Goal: Task Accomplishment & Management: Use online tool/utility

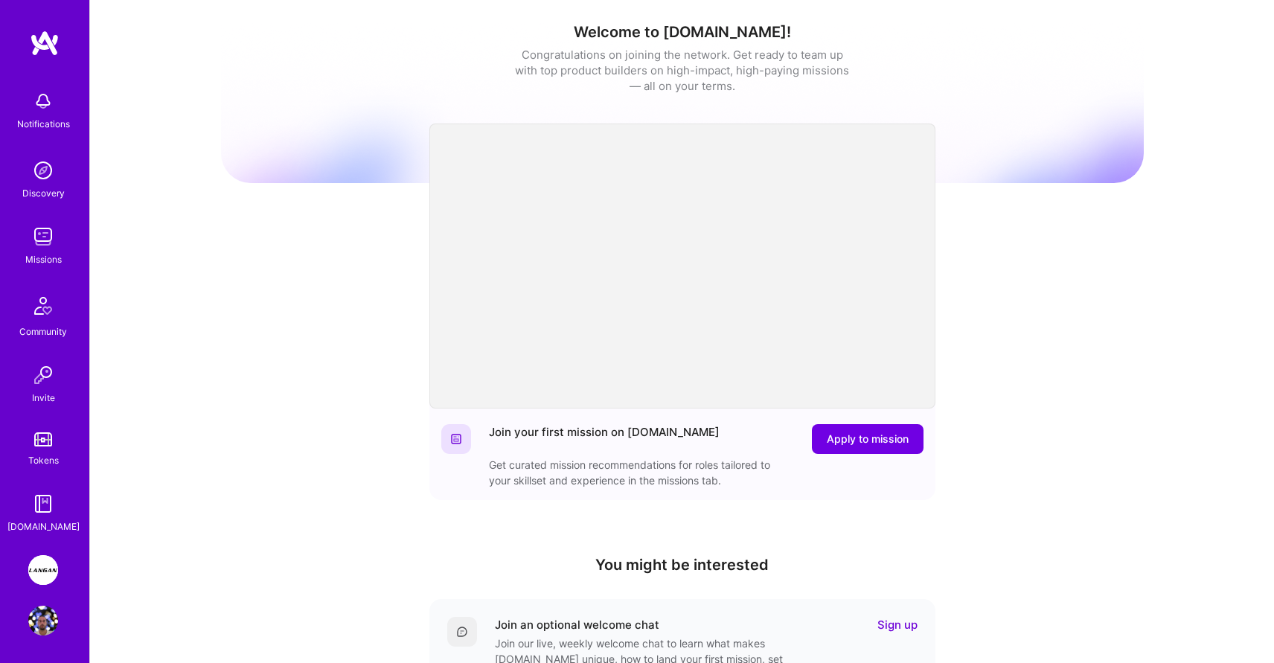
click at [51, 573] on img at bounding box center [43, 570] width 30 height 30
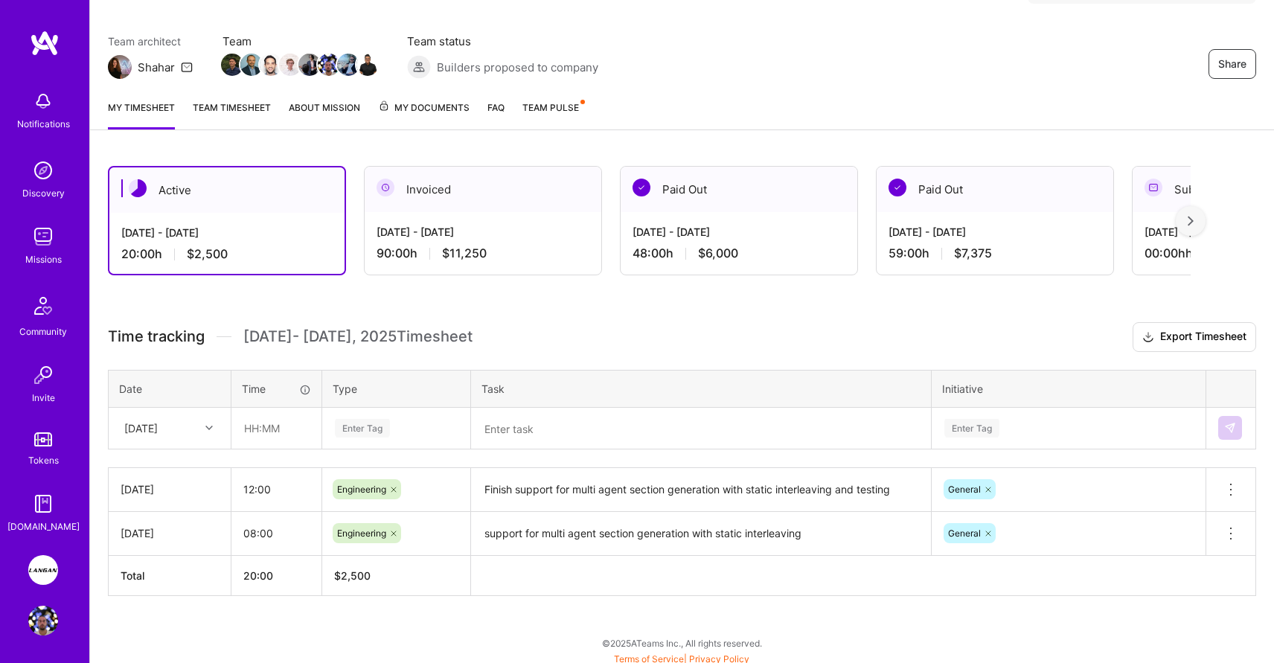
scroll to position [113, 0]
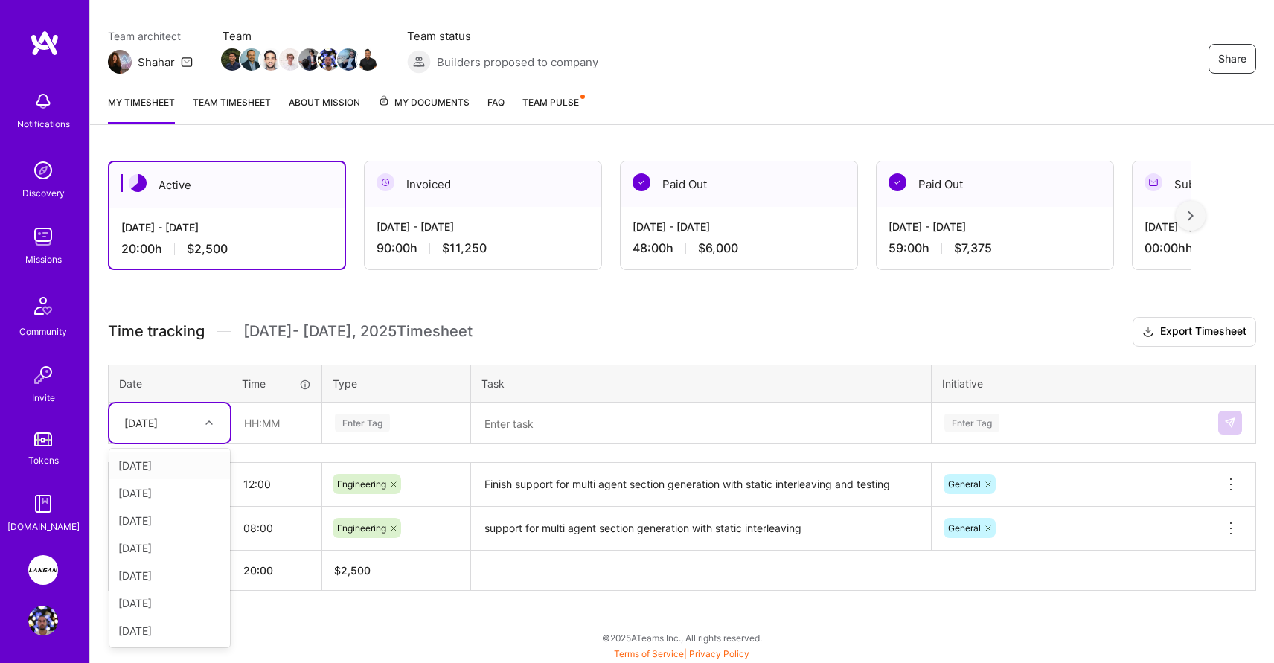
click at [211, 420] on icon at bounding box center [208, 422] width 7 height 7
click at [170, 605] on div "[DATE]" at bounding box center [169, 603] width 121 height 28
click at [277, 429] on input "text" at bounding box center [276, 422] width 89 height 39
type input "09:00"
click at [362, 421] on div "Enter Tag" at bounding box center [362, 423] width 55 height 23
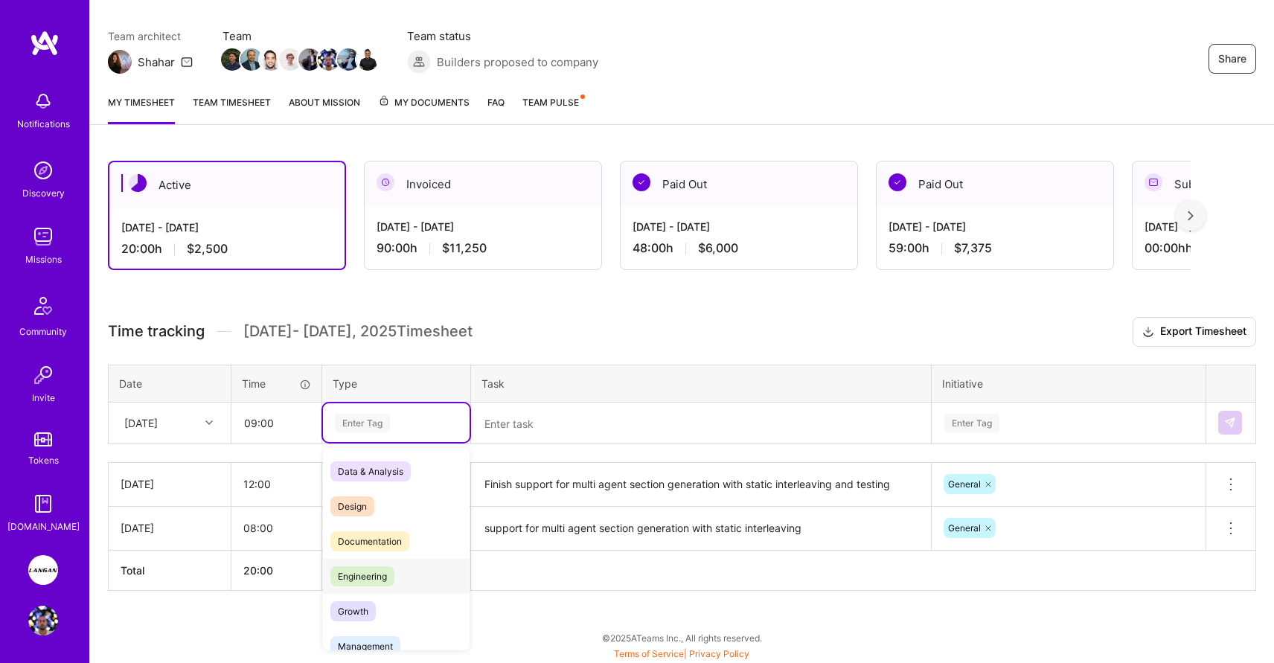
click at [368, 578] on span "Engineering" at bounding box center [362, 576] width 64 height 20
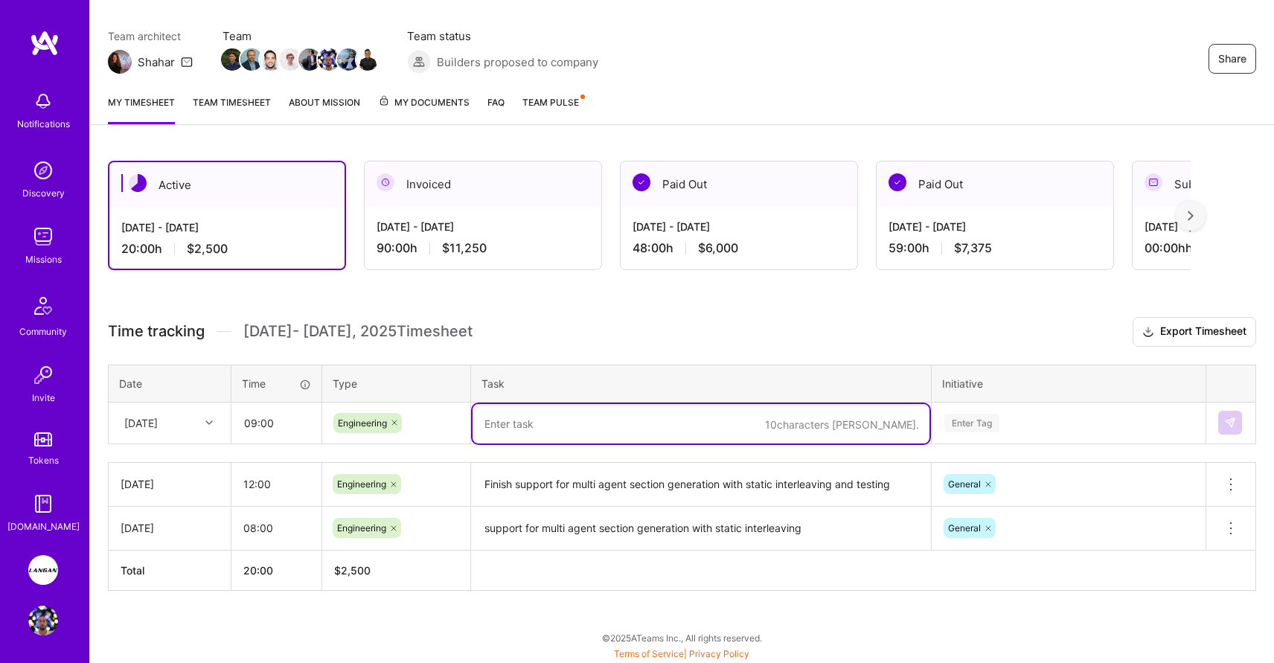
click at [508, 426] on textarea at bounding box center [701, 423] width 457 height 39
type textarea "Debuginng and fixing issues with async report generation with static"
click at [982, 424] on div "Enter Tag" at bounding box center [1069, 422] width 272 height 39
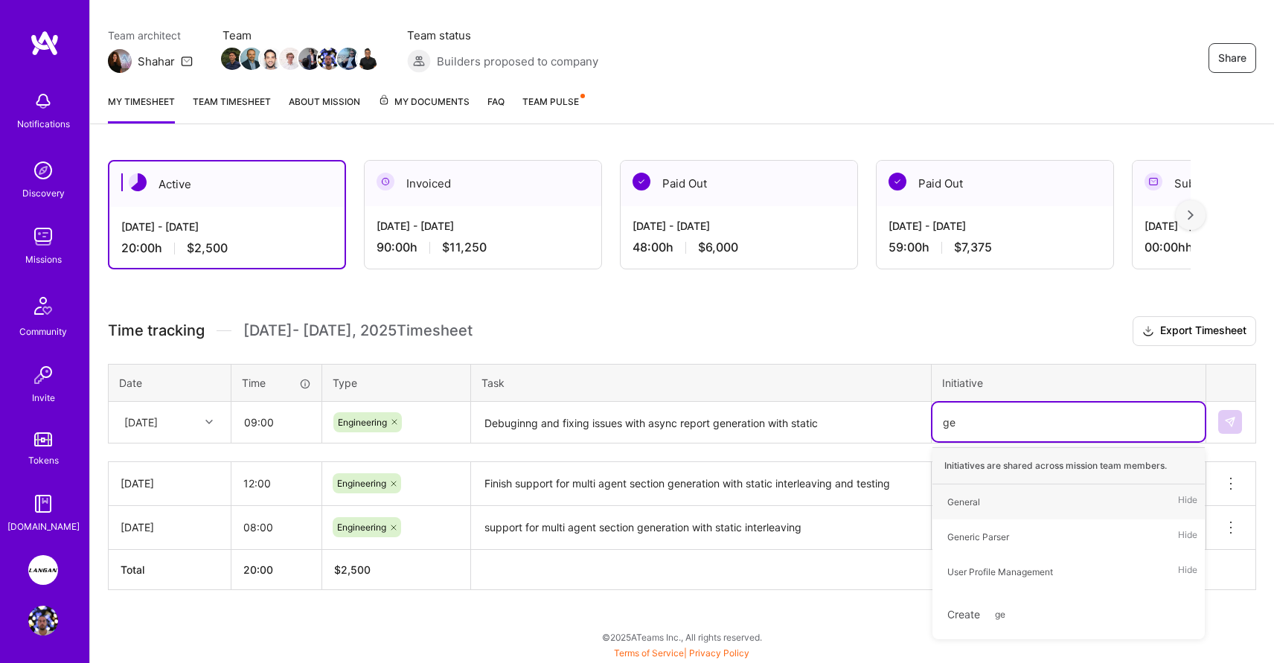
scroll to position [113, 0]
type input "gen"
click at [962, 496] on div "General" at bounding box center [963, 503] width 33 height 16
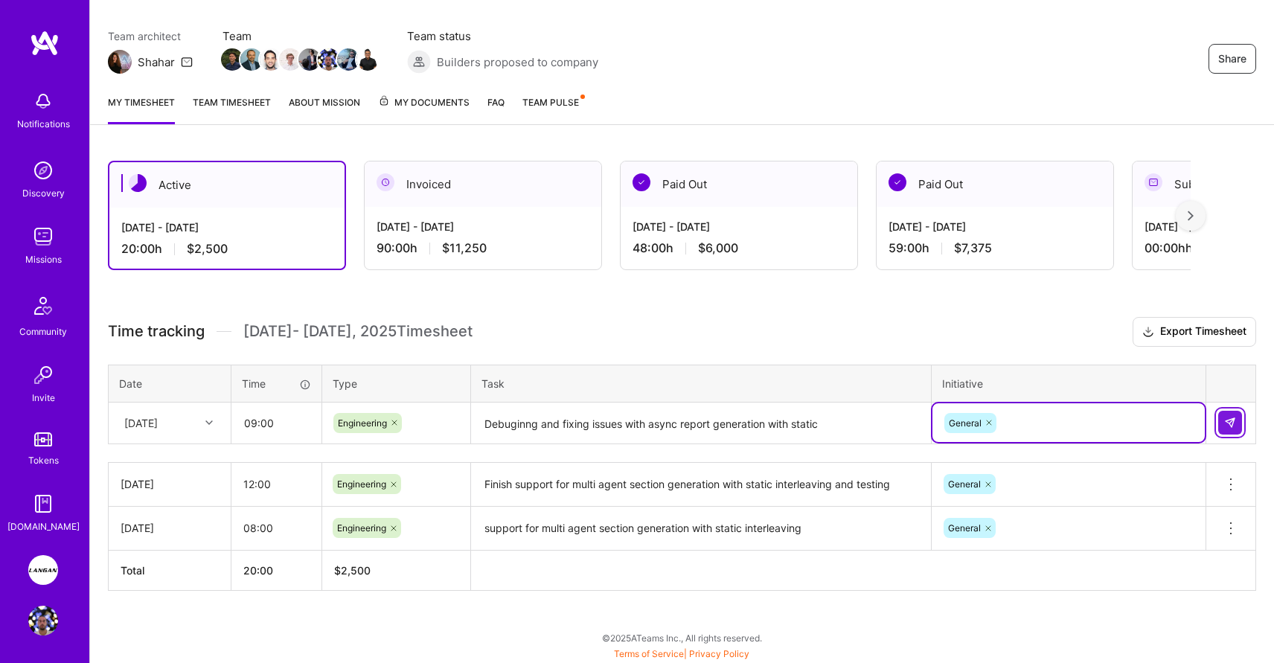
click at [1234, 420] on img at bounding box center [1230, 423] width 12 height 12
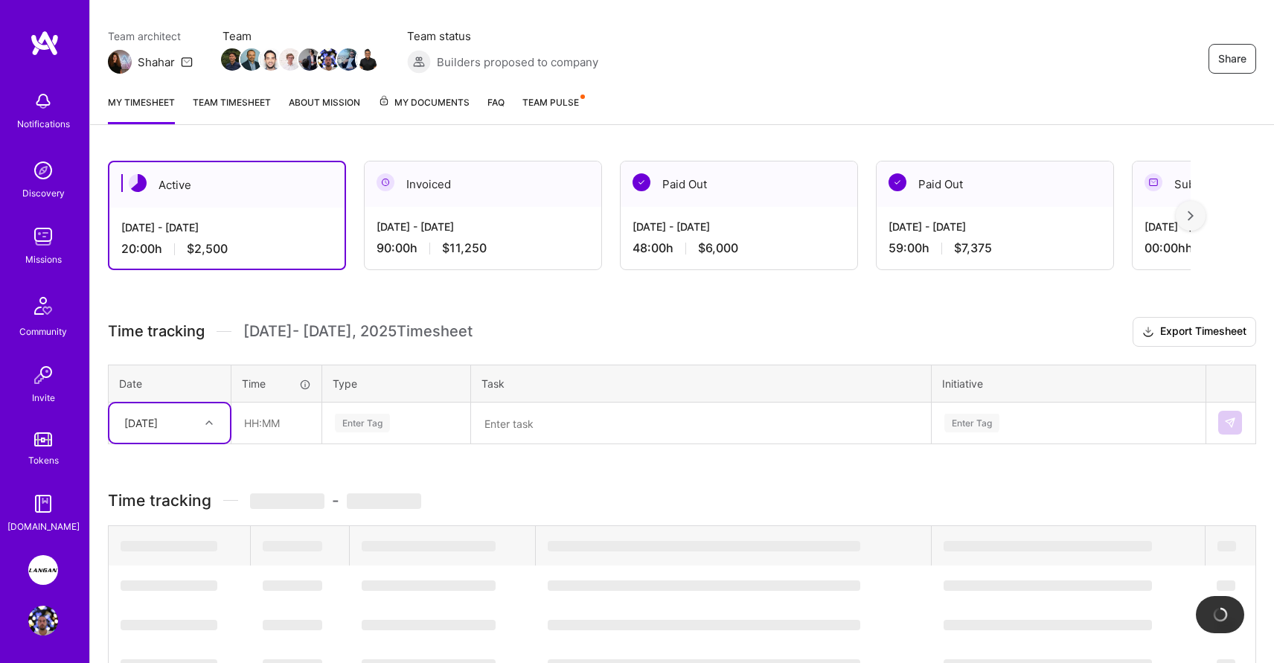
click at [195, 420] on div "[DATE]" at bounding box center [158, 423] width 83 height 25
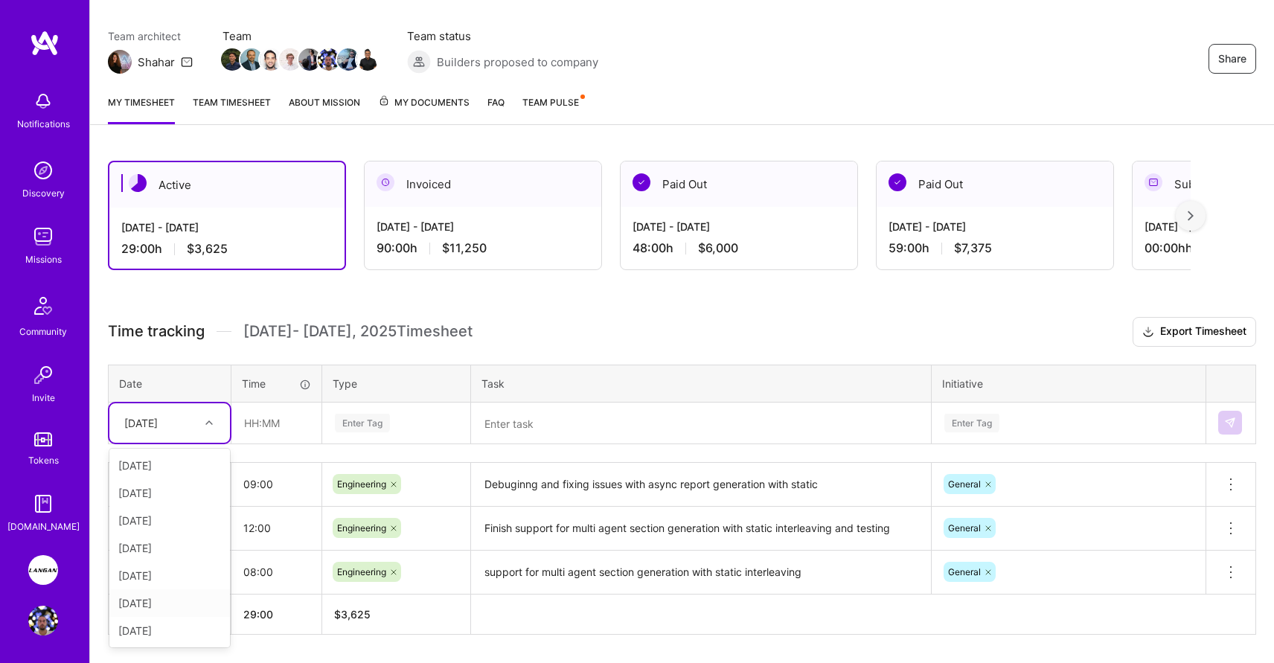
click at [156, 601] on div "[DATE]" at bounding box center [169, 603] width 121 height 28
click at [269, 423] on input "text" at bounding box center [276, 422] width 89 height 39
type input "08:00"
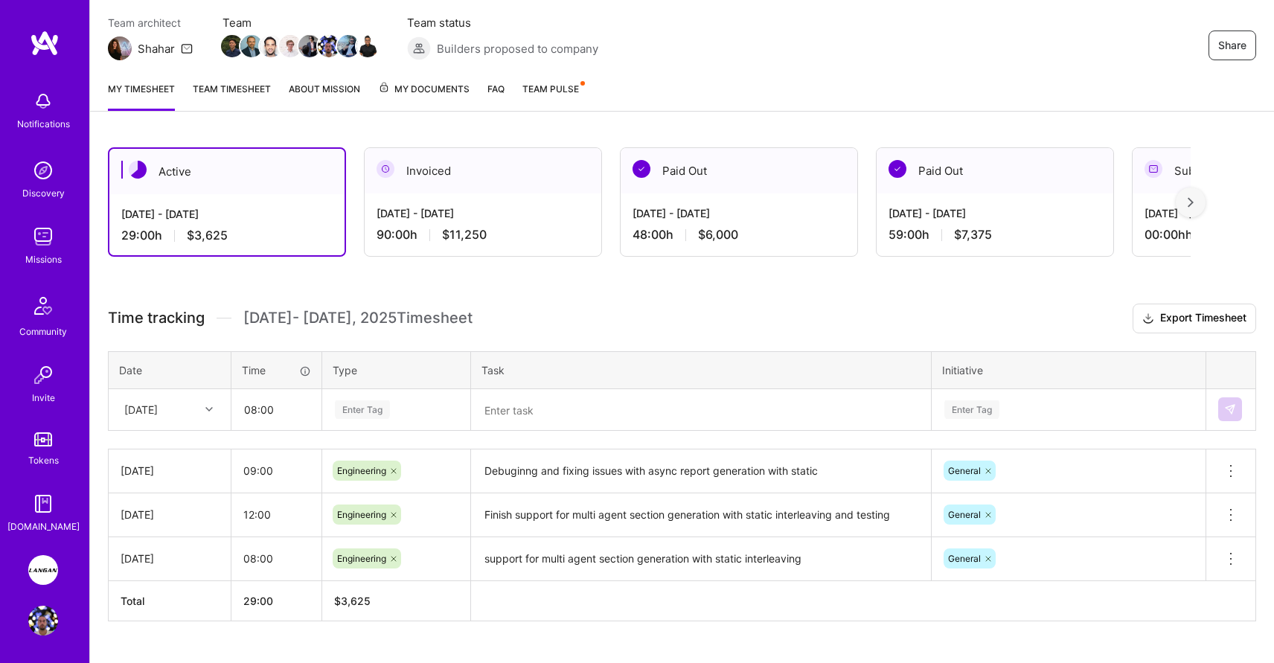
click at [358, 419] on div "Enter Tag" at bounding box center [396, 409] width 147 height 39
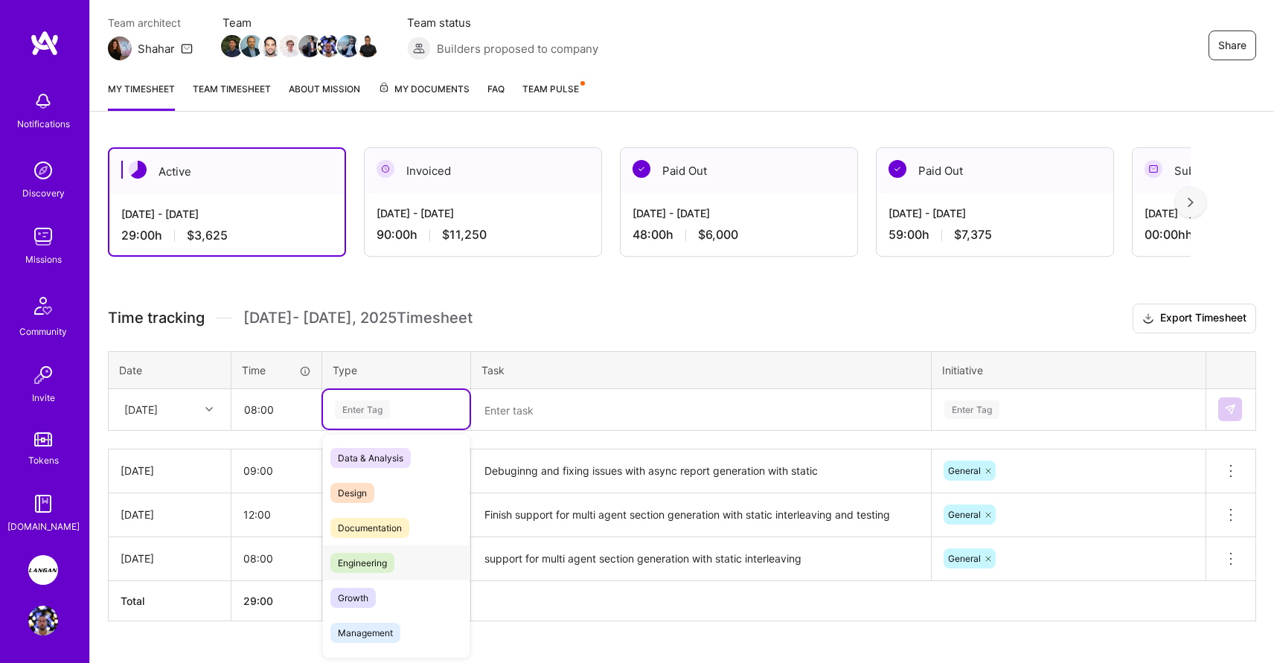
click at [380, 570] on span "Engineering" at bounding box center [362, 563] width 64 height 20
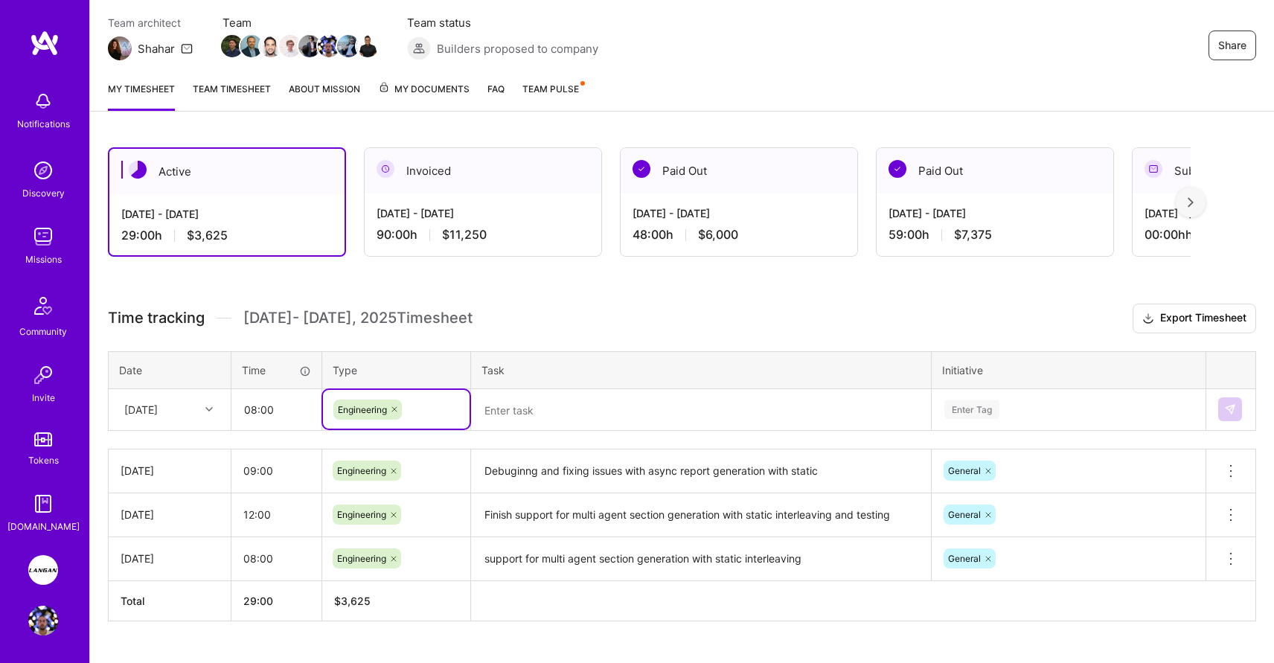
click at [560, 409] on textarea at bounding box center [701, 410] width 457 height 39
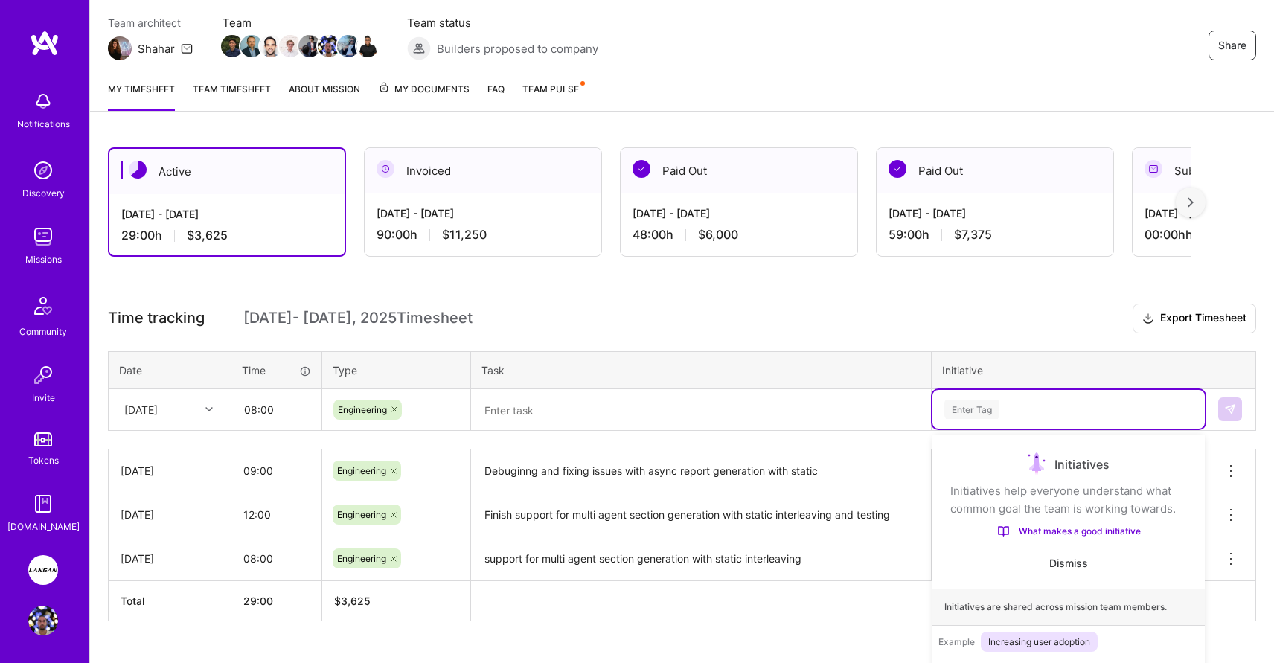
scroll to position [202, 0]
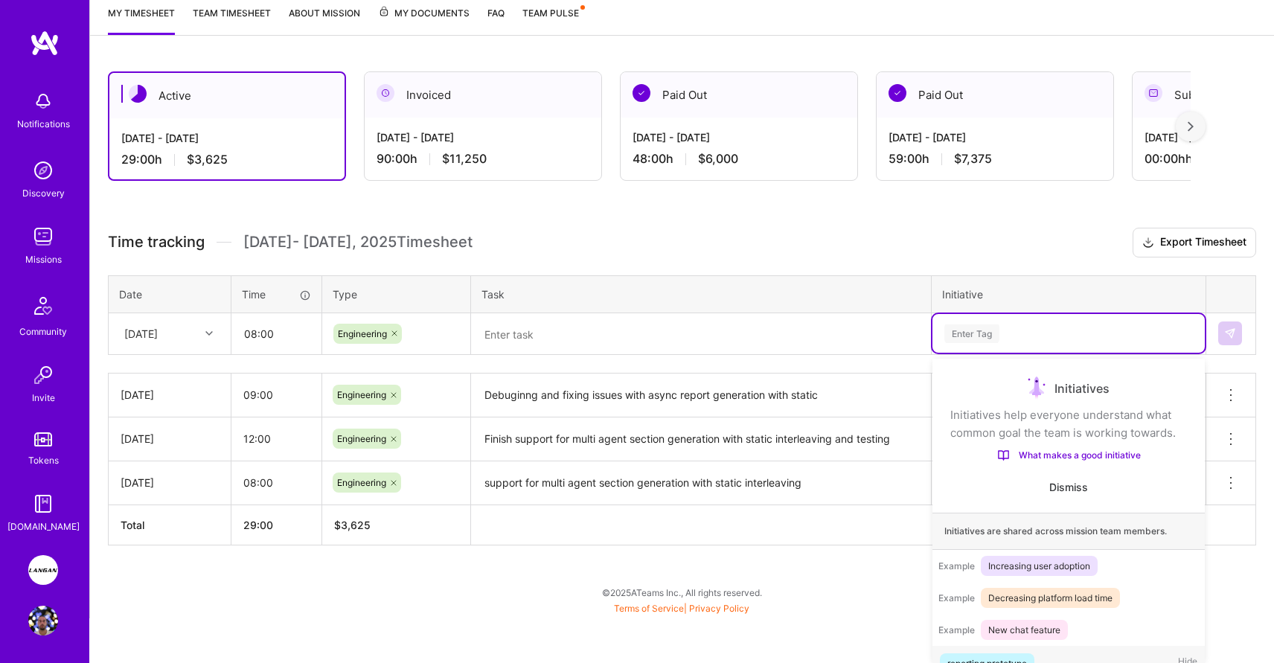
click at [958, 353] on div "option General, selected. option reporting prototype focused, 1 of 23. 23 resul…" at bounding box center [1069, 333] width 272 height 39
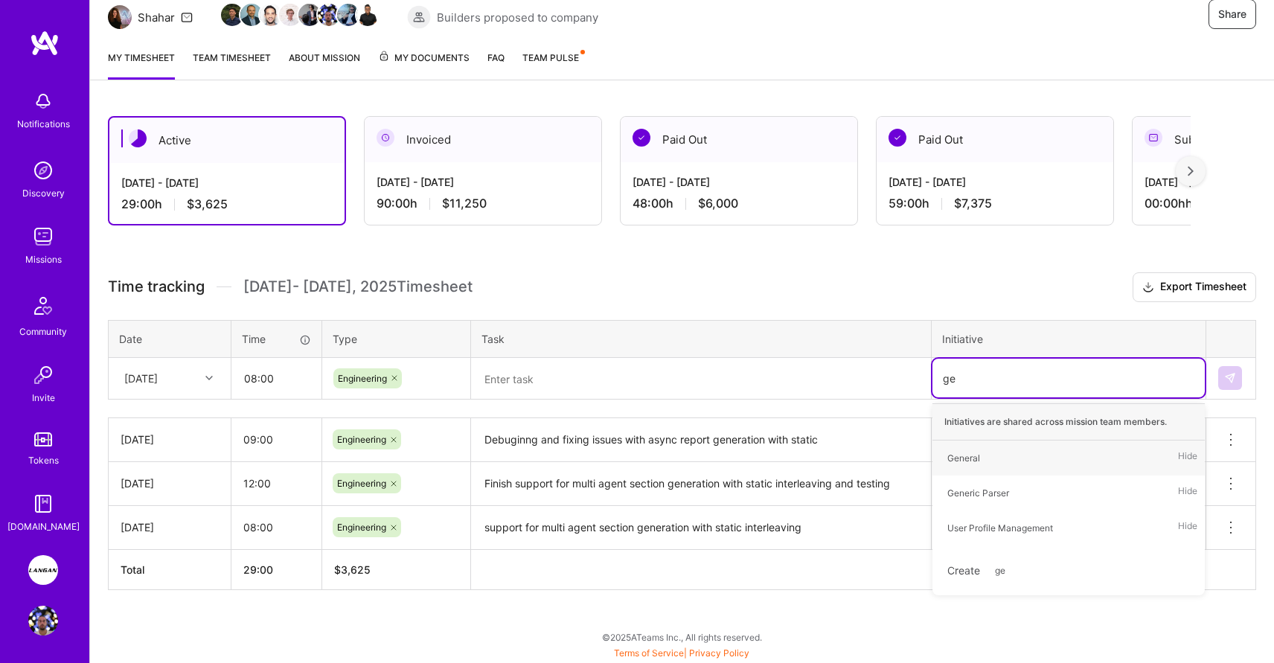
scroll to position [157, 0]
type input "gen"
click at [958, 456] on div "General" at bounding box center [963, 459] width 33 height 16
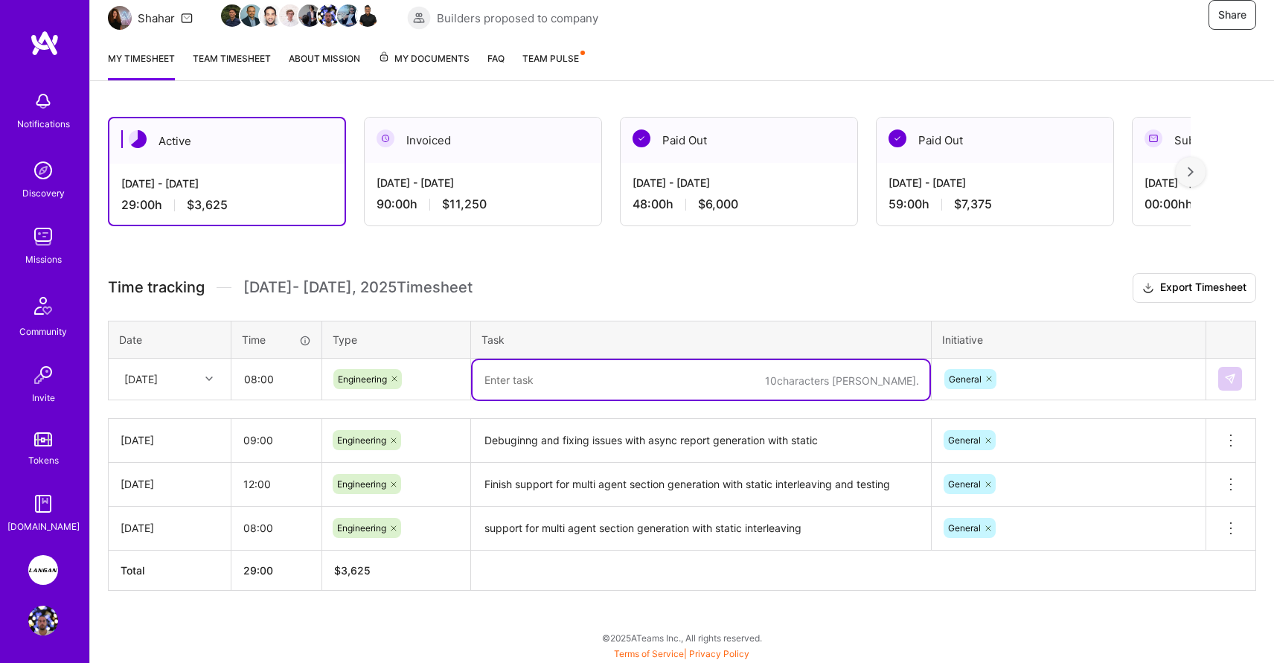
click at [523, 381] on textarea at bounding box center [701, 379] width 457 height 39
type textarea "fixing prompt issues and prompt order"
click at [1233, 380] on img at bounding box center [1230, 379] width 12 height 12
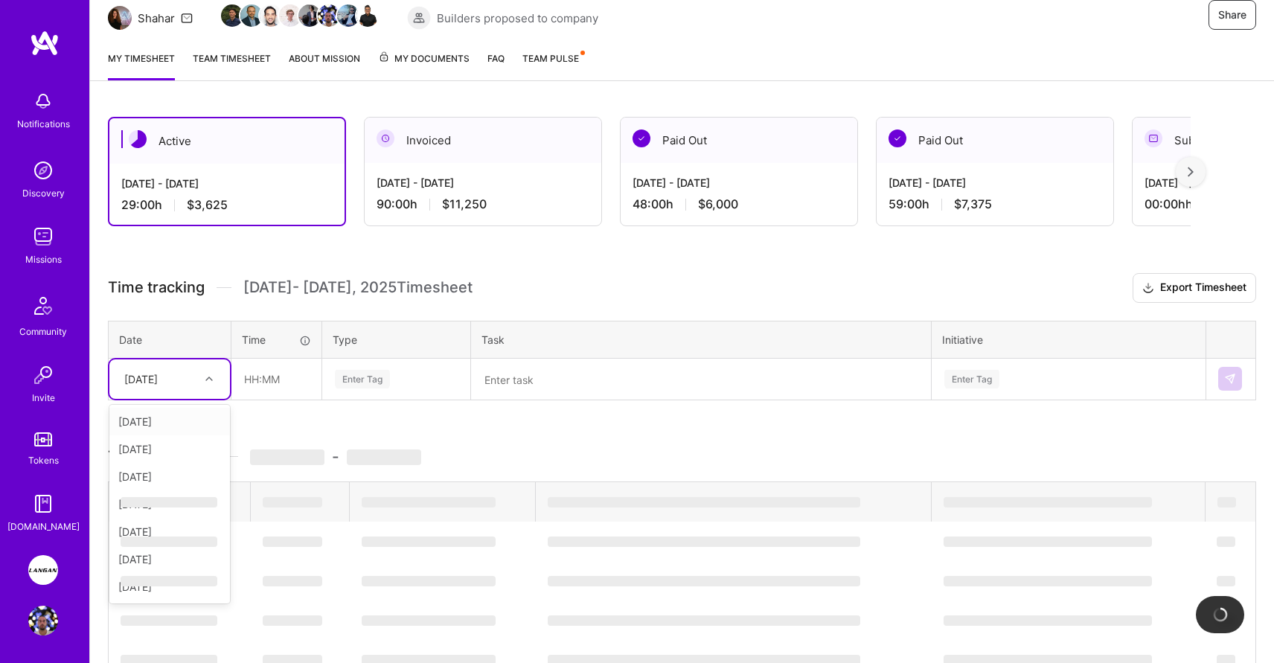
click at [203, 377] on div at bounding box center [210, 378] width 23 height 19
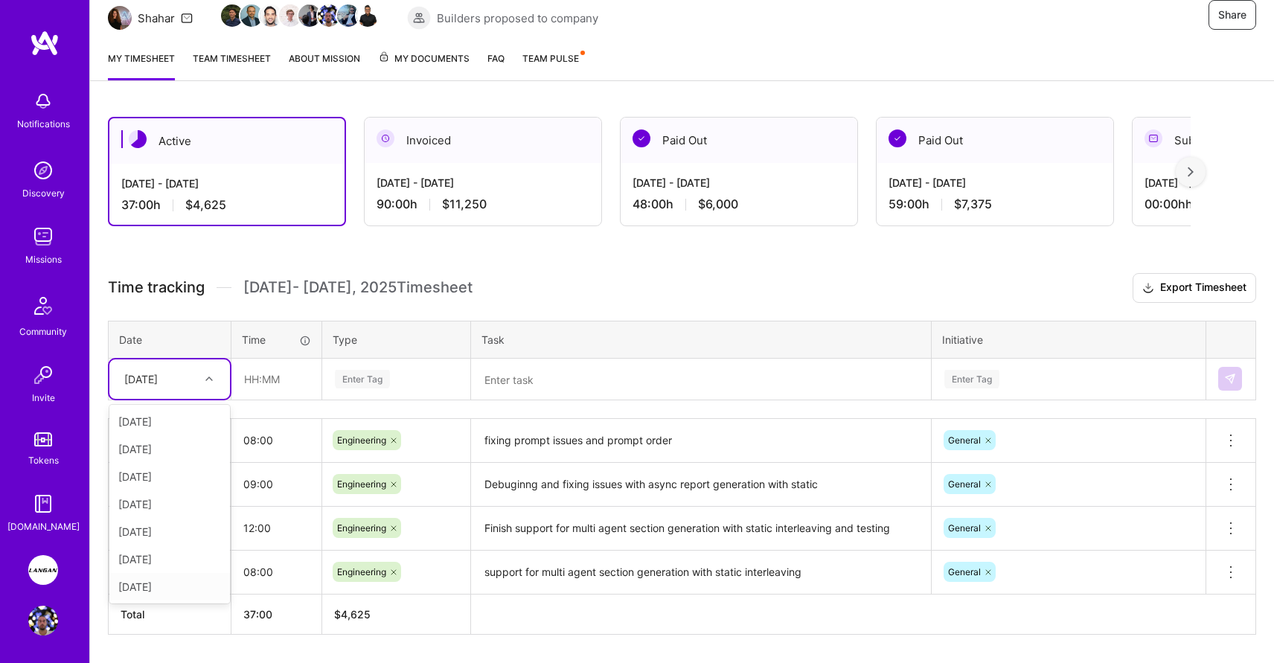
click at [153, 581] on div "[DATE]" at bounding box center [169, 587] width 121 height 28
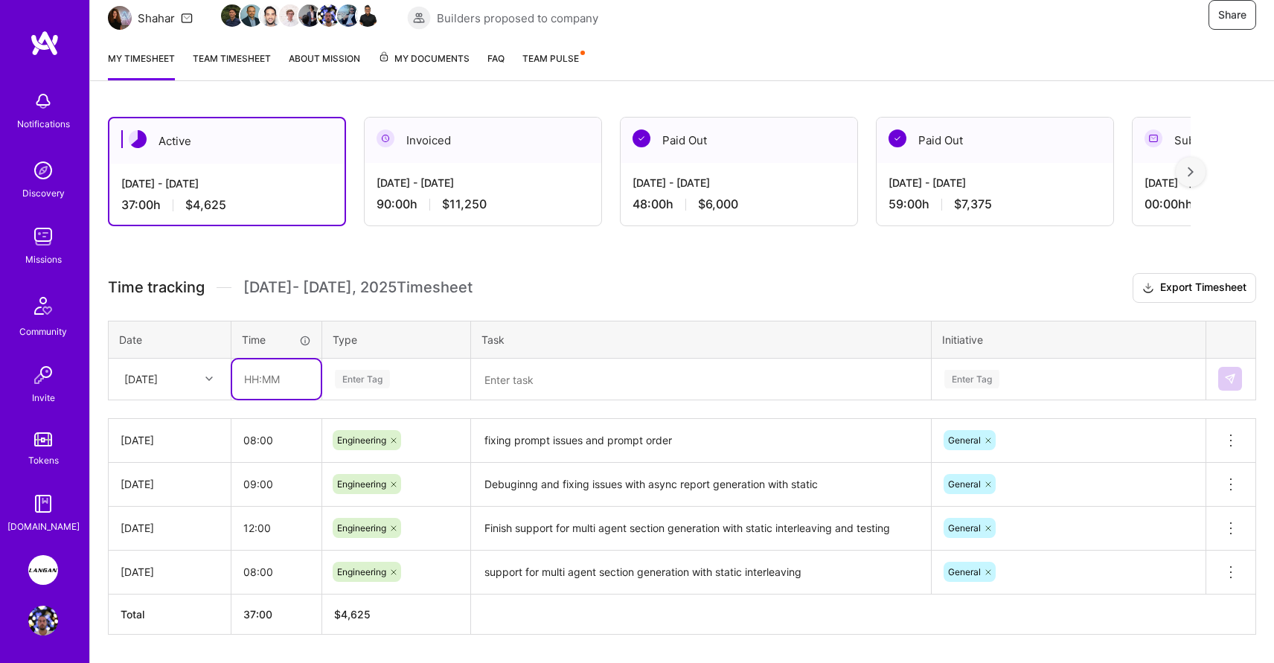
click at [258, 362] on input "text" at bounding box center [276, 378] width 89 height 39
type input "08:00"
click at [359, 382] on div "Enter Tag" at bounding box center [362, 379] width 55 height 23
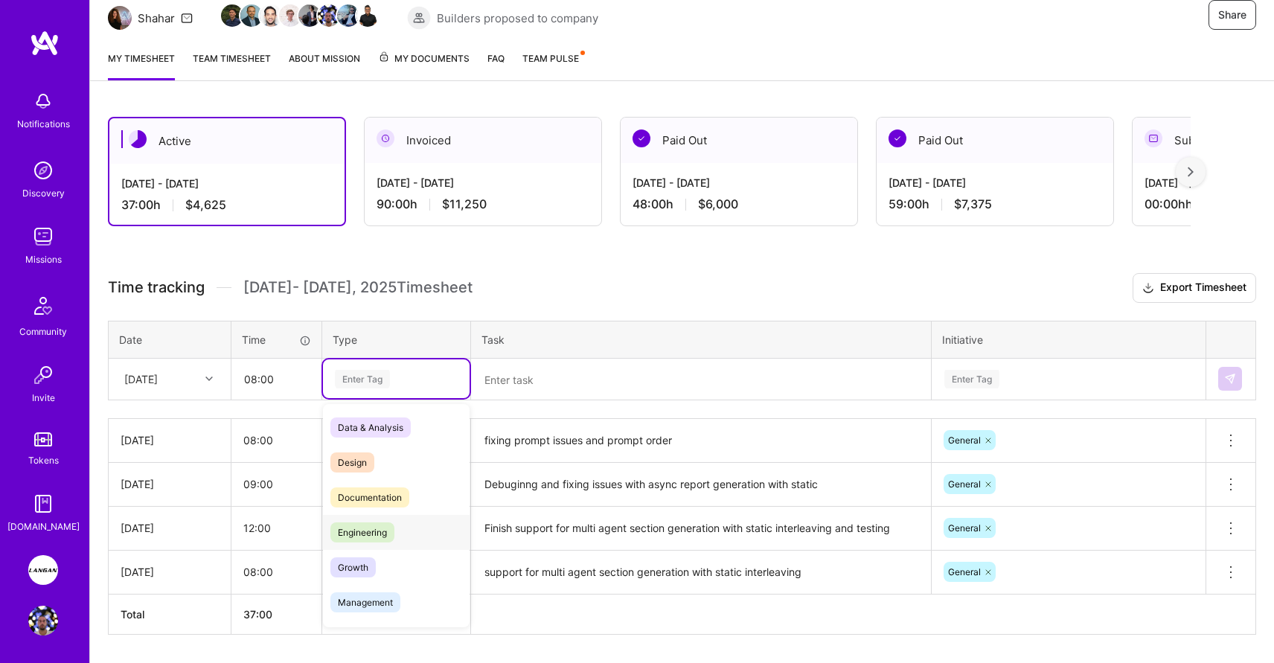
click at [362, 527] on span "Engineering" at bounding box center [362, 532] width 64 height 20
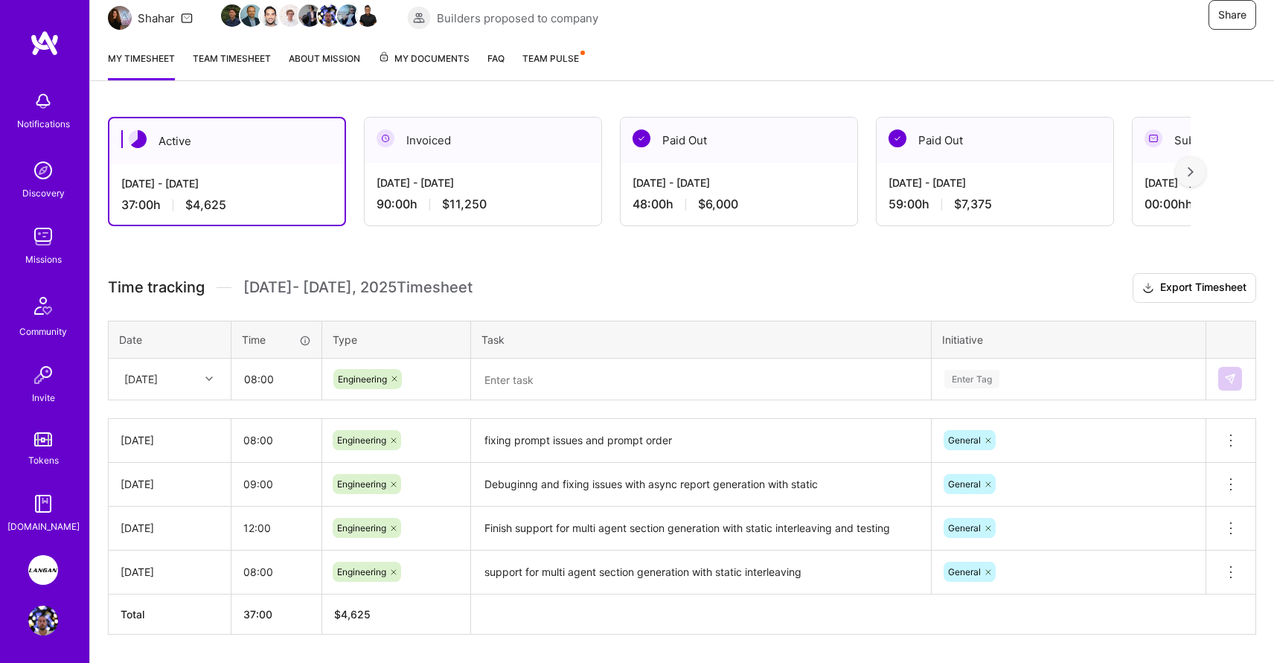
click at [515, 399] on td at bounding box center [701, 379] width 461 height 42
click at [525, 383] on textarea at bounding box center [701, 379] width 457 height 39
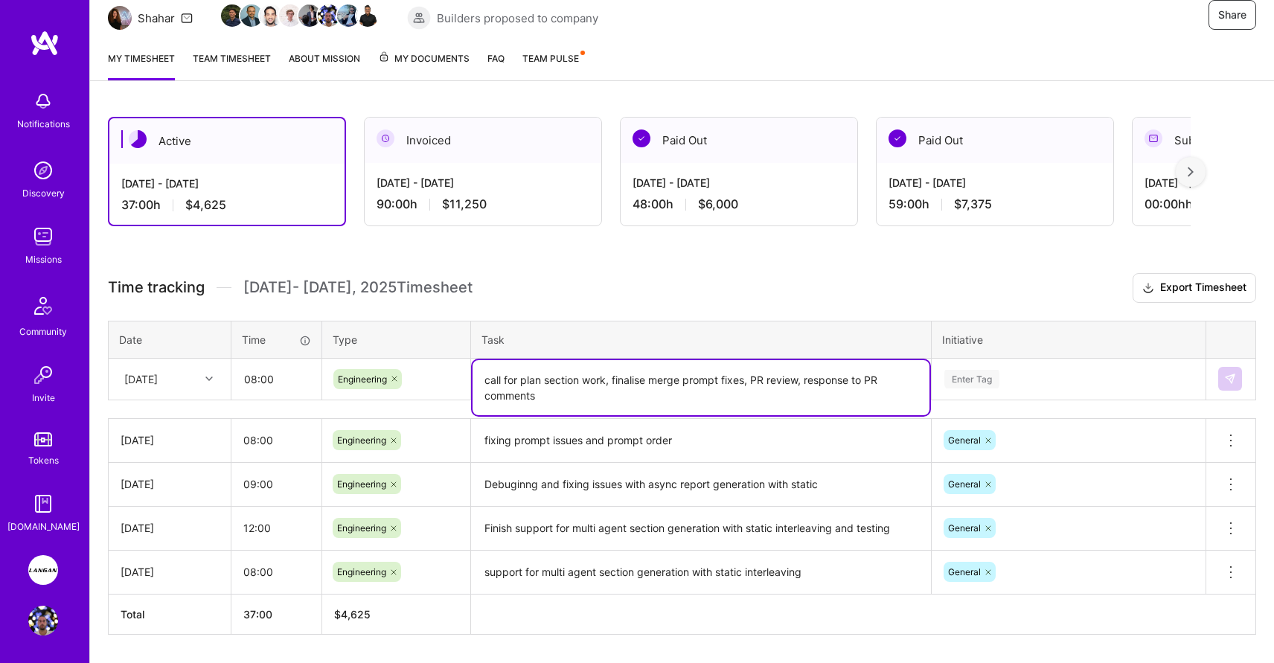
drag, startPoint x: 807, startPoint y: 377, endPoint x: 881, endPoint y: 400, distance: 77.9
click at [881, 400] on textarea "call for plan section work, finalise merge prompt fixes, PR review, response to…" at bounding box center [701, 387] width 457 height 55
type textarea "call for plan section work, finalise merge prompt fixes, PR review, PR review f…"
click at [263, 379] on input "08:00" at bounding box center [276, 378] width 89 height 39
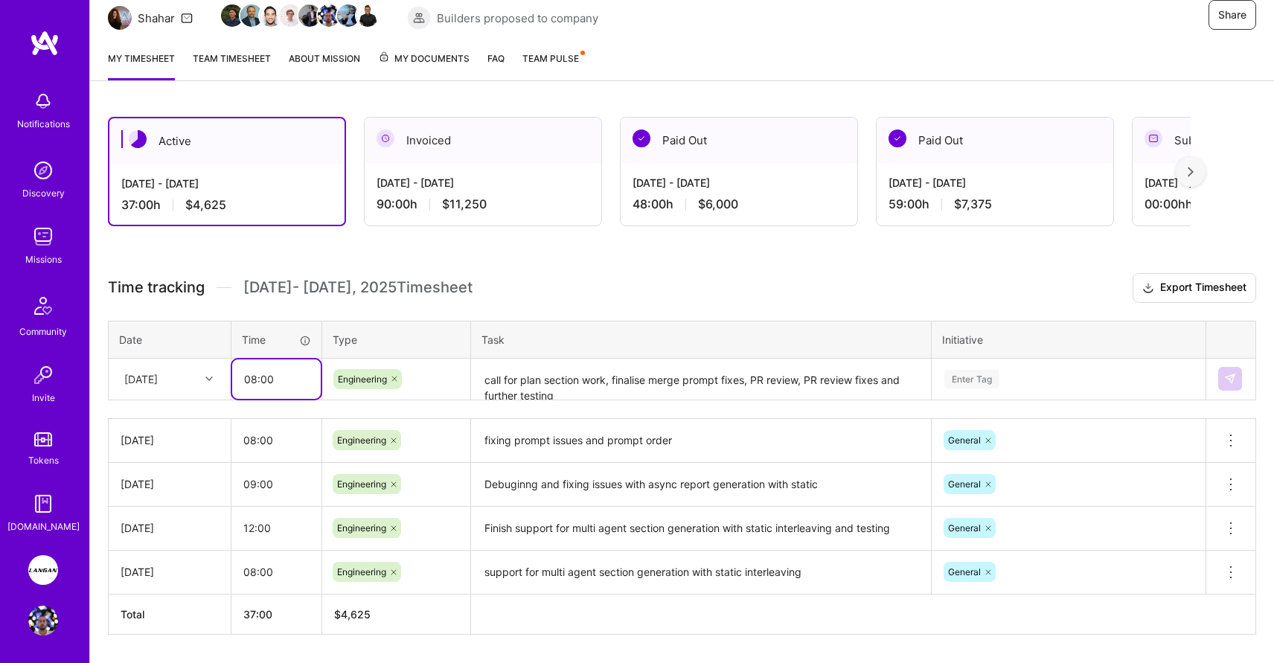
click at [263, 379] on input "08:00" at bounding box center [276, 378] width 89 height 39
click at [263, 378] on input "08:00" at bounding box center [276, 378] width 89 height 39
type input "10:00"
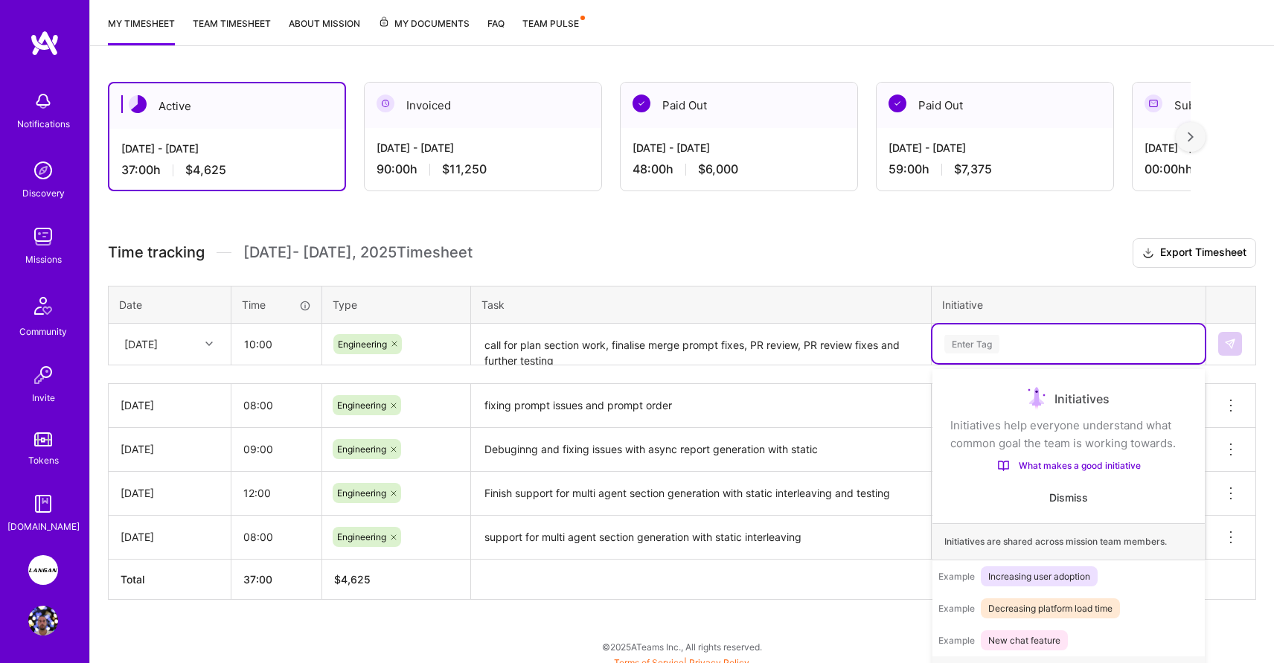
scroll to position [28, 0]
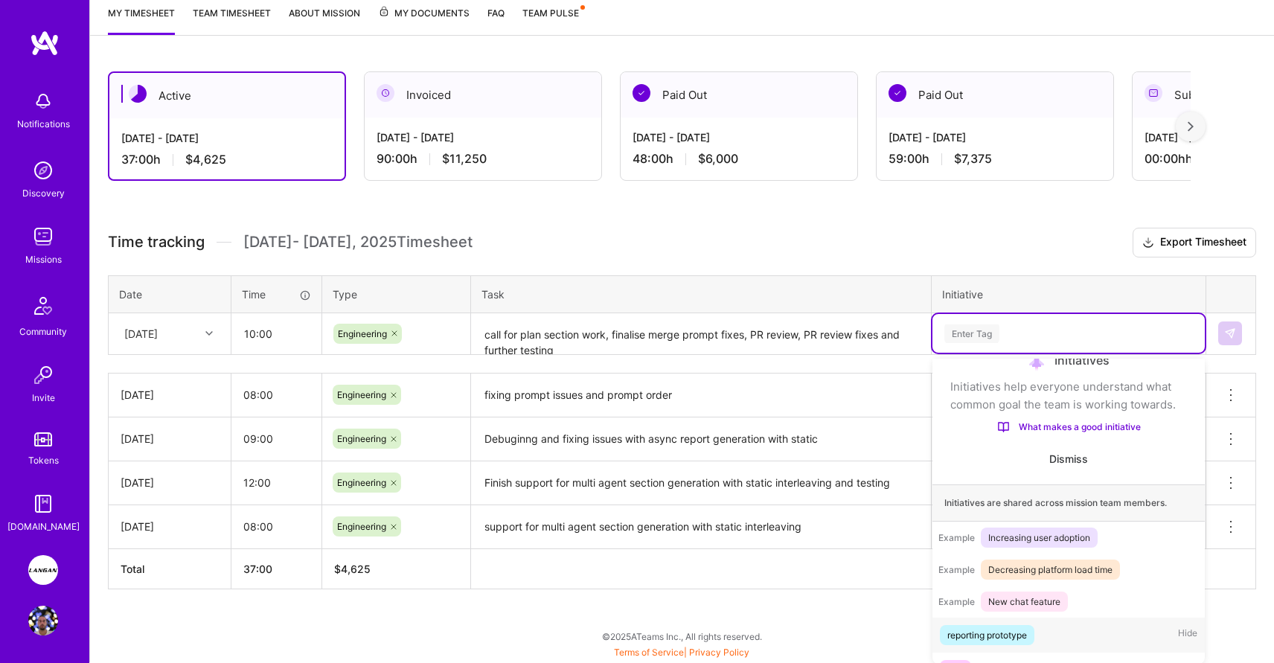
click at [965, 353] on div "option General, selected. option reporting prototype focused, 1 of 23. 23 resul…" at bounding box center [1069, 333] width 272 height 39
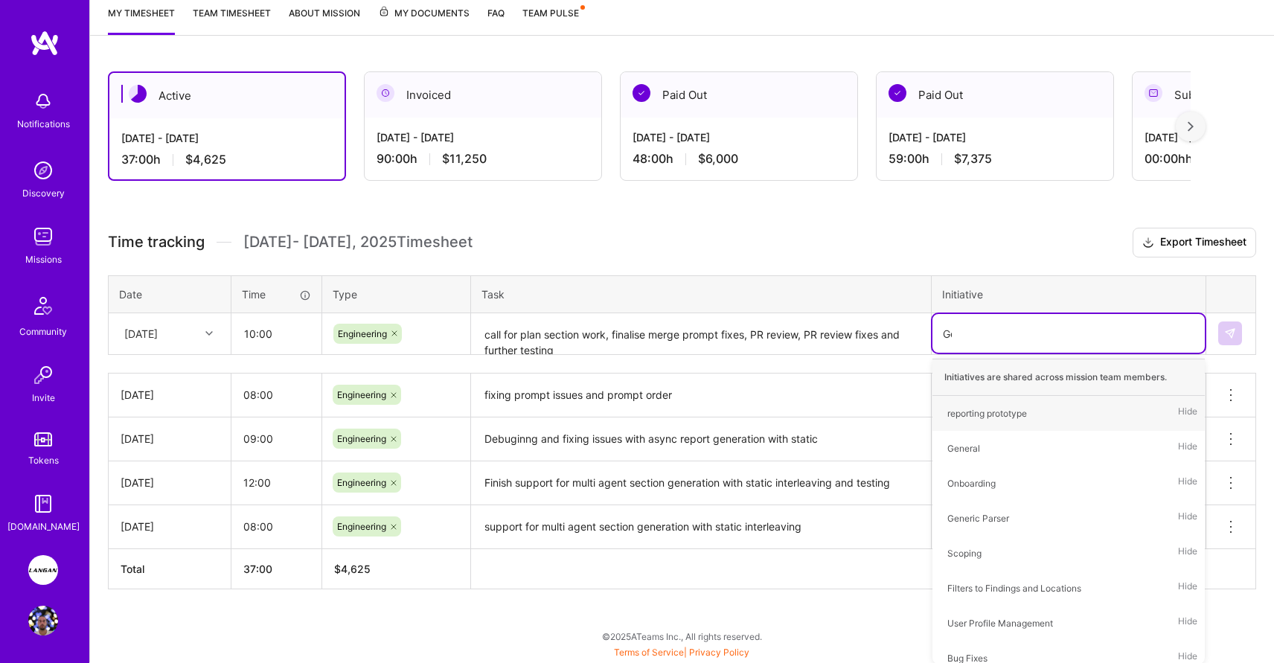
scroll to position [201, 0]
type input "Gen"
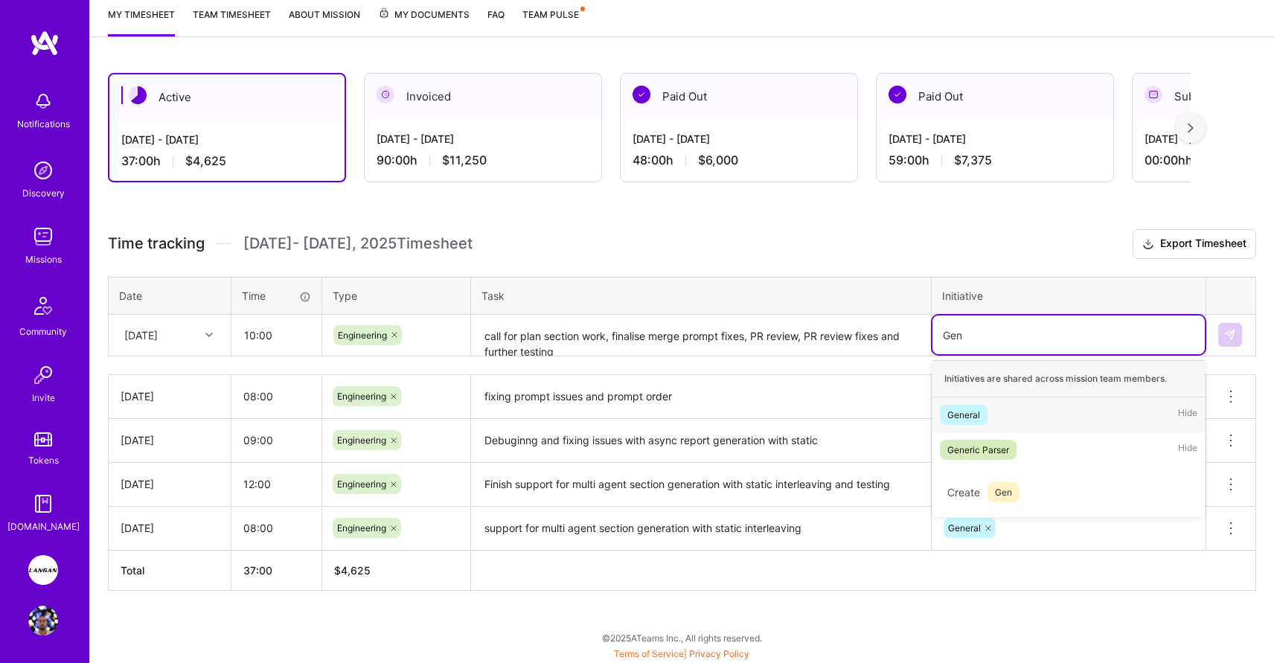
click at [970, 412] on div "General" at bounding box center [963, 415] width 33 height 16
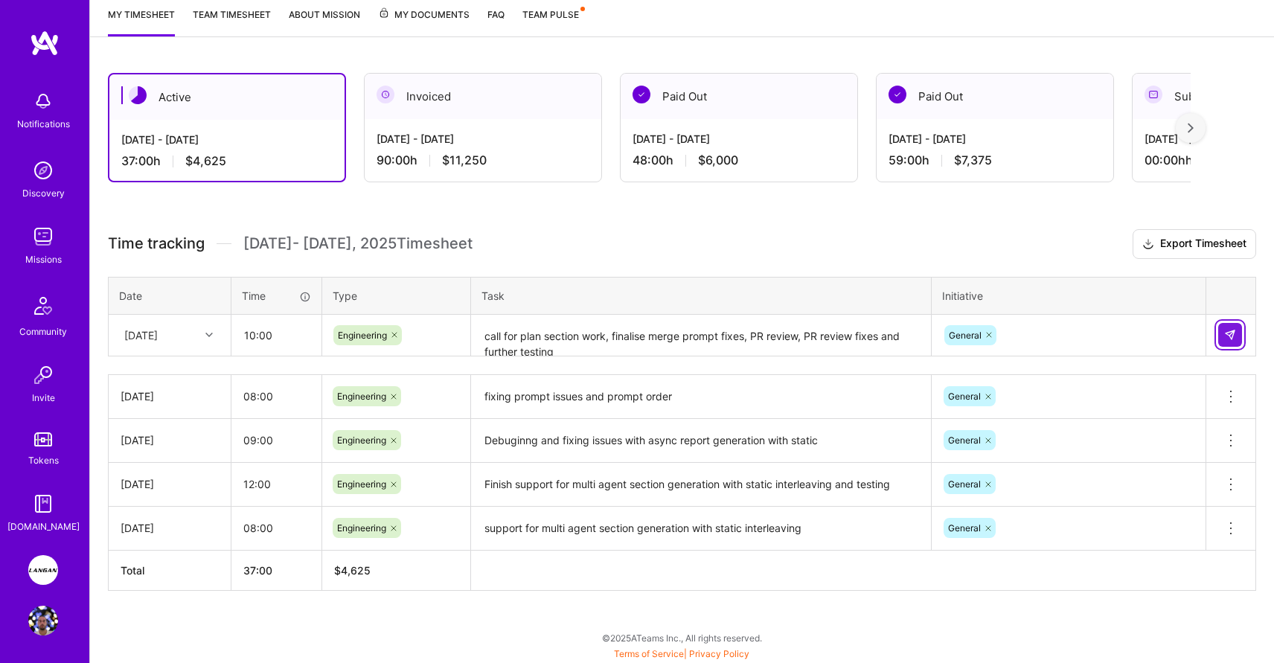
click at [1228, 339] on img at bounding box center [1230, 335] width 12 height 12
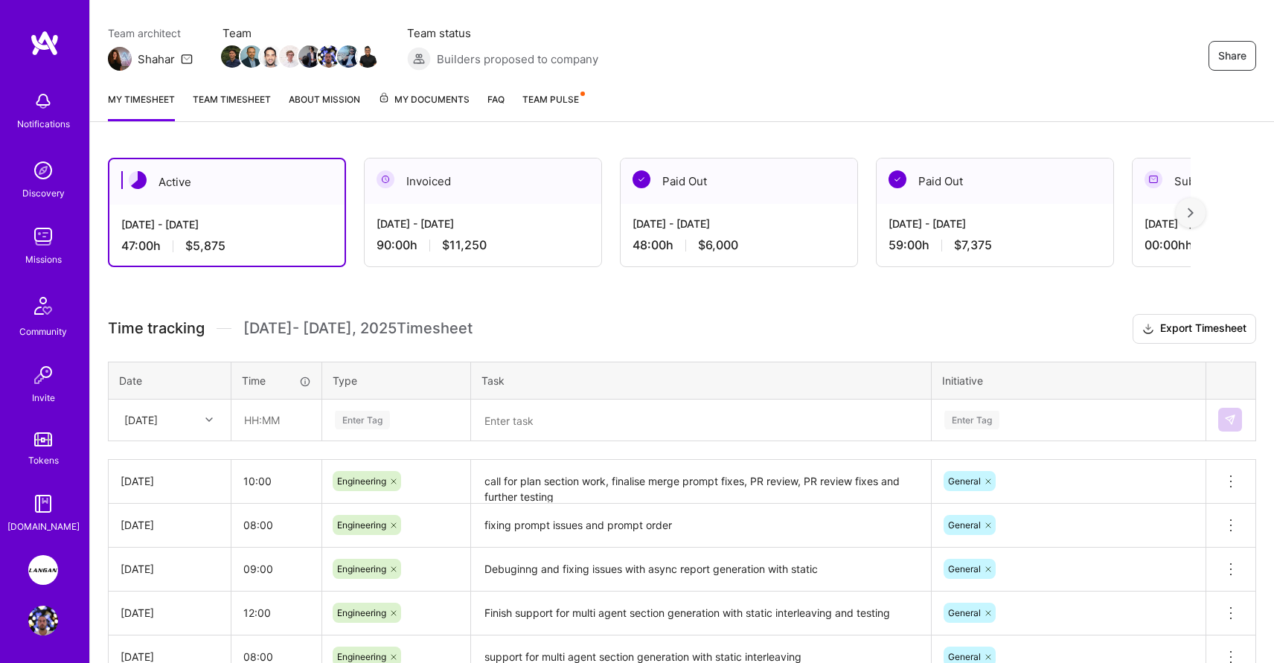
scroll to position [115, 0]
